Goal: Use online tool/utility: Utilize a website feature to perform a specific function

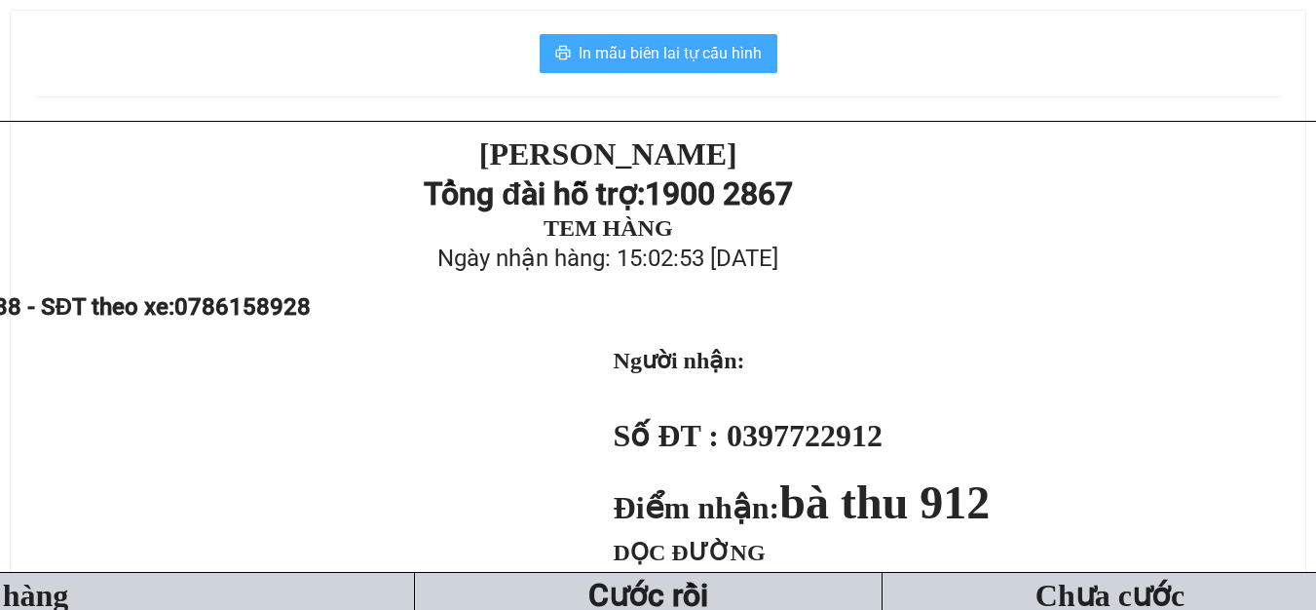
click at [636, 47] on span "In mẫu biên lai tự cấu hình" at bounding box center [669, 53] width 183 height 24
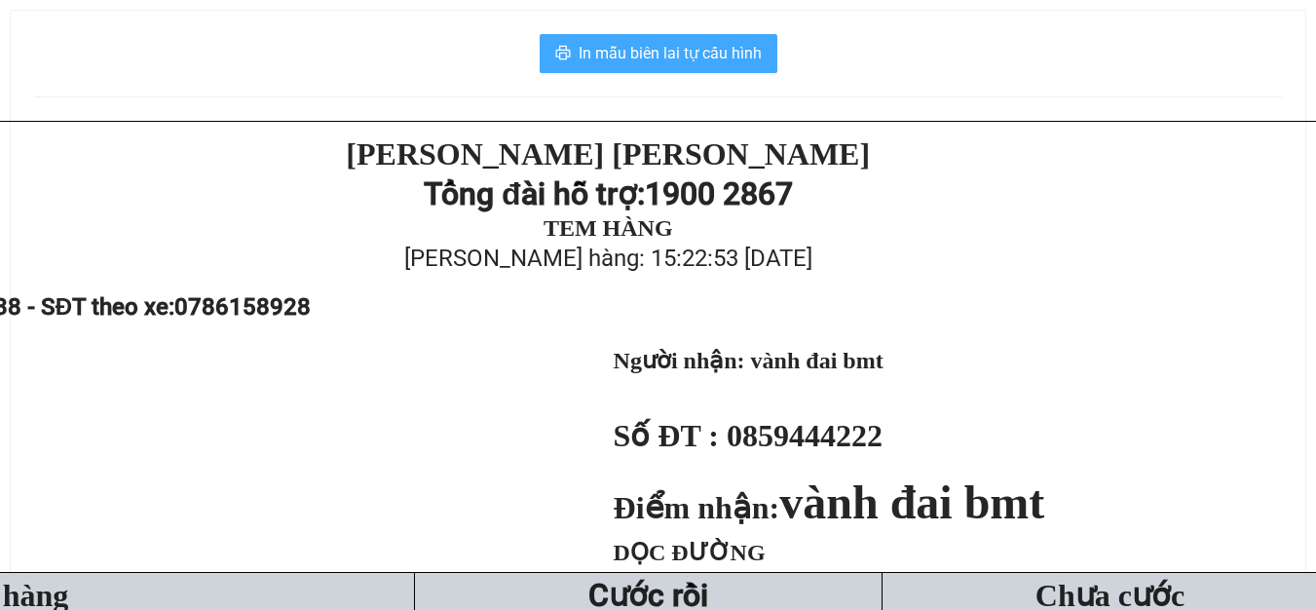
click at [667, 49] on span "In mẫu biên lai tự cấu hình" at bounding box center [669, 53] width 183 height 24
